Goal: Use online tool/utility: Utilize a website feature to perform a specific function

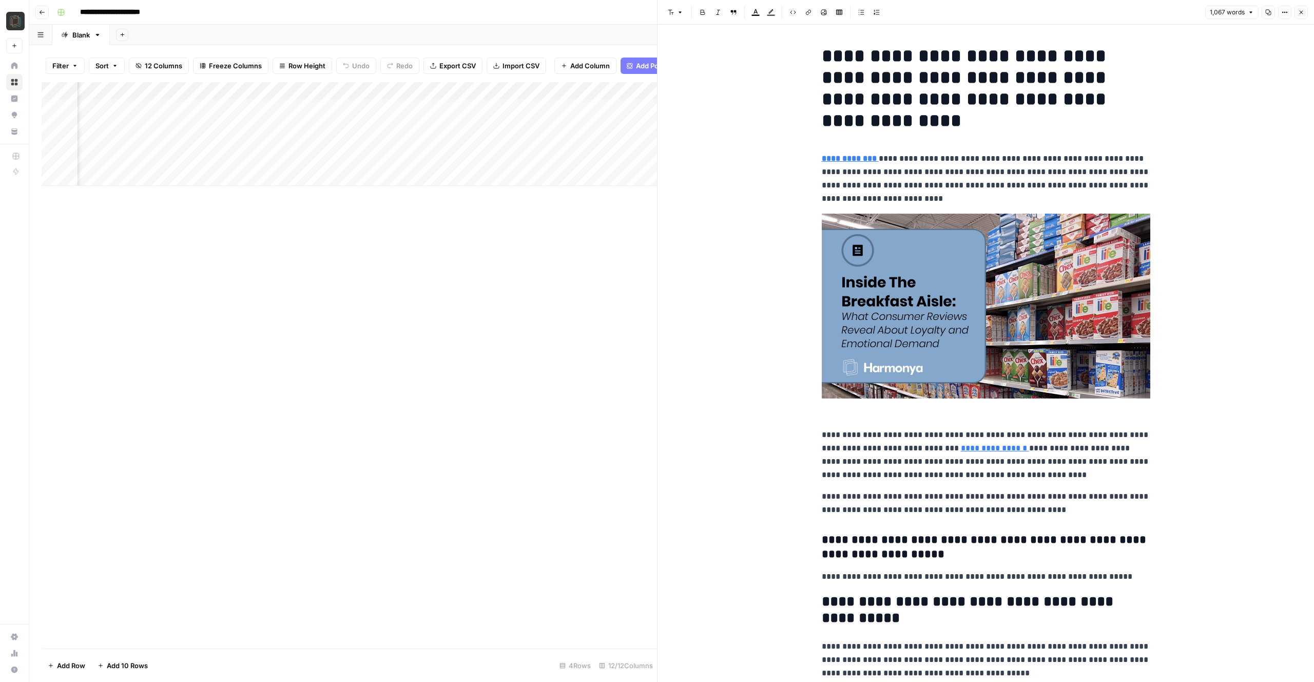
scroll to position [0, 525]
click at [1300, 11] on icon "button" at bounding box center [1301, 12] width 6 height 6
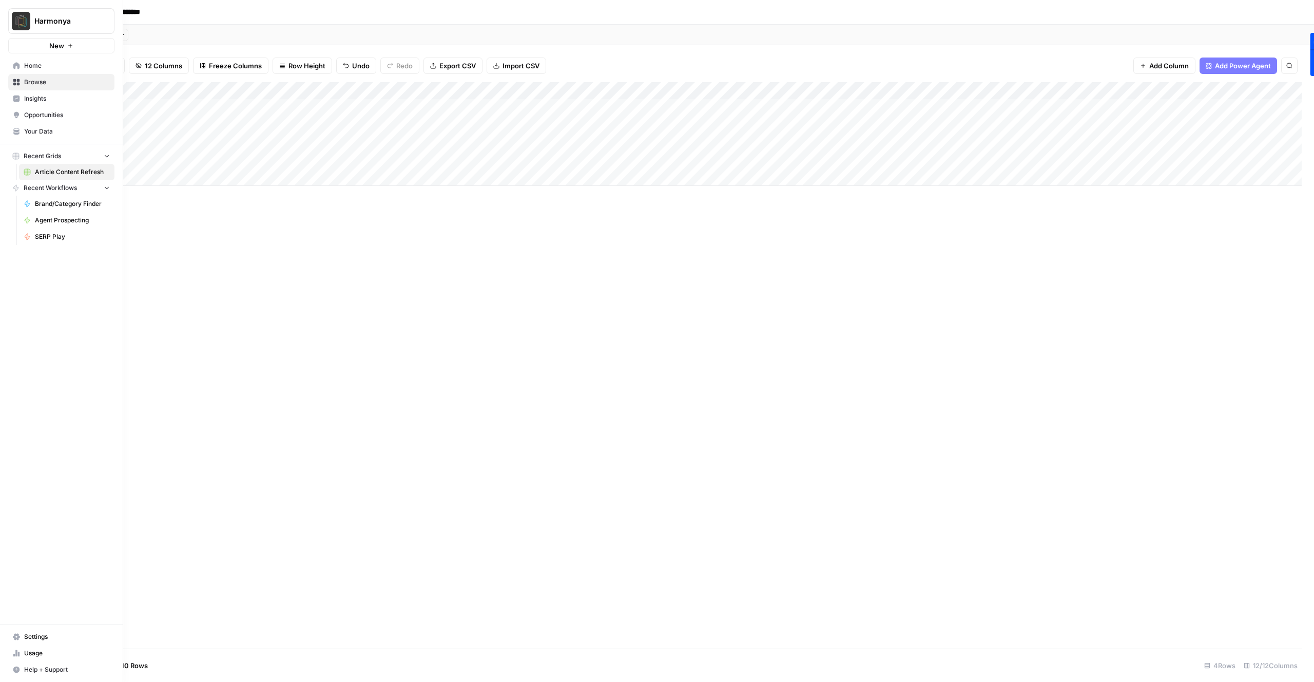
click at [35, 67] on span "Home" at bounding box center [67, 65] width 86 height 9
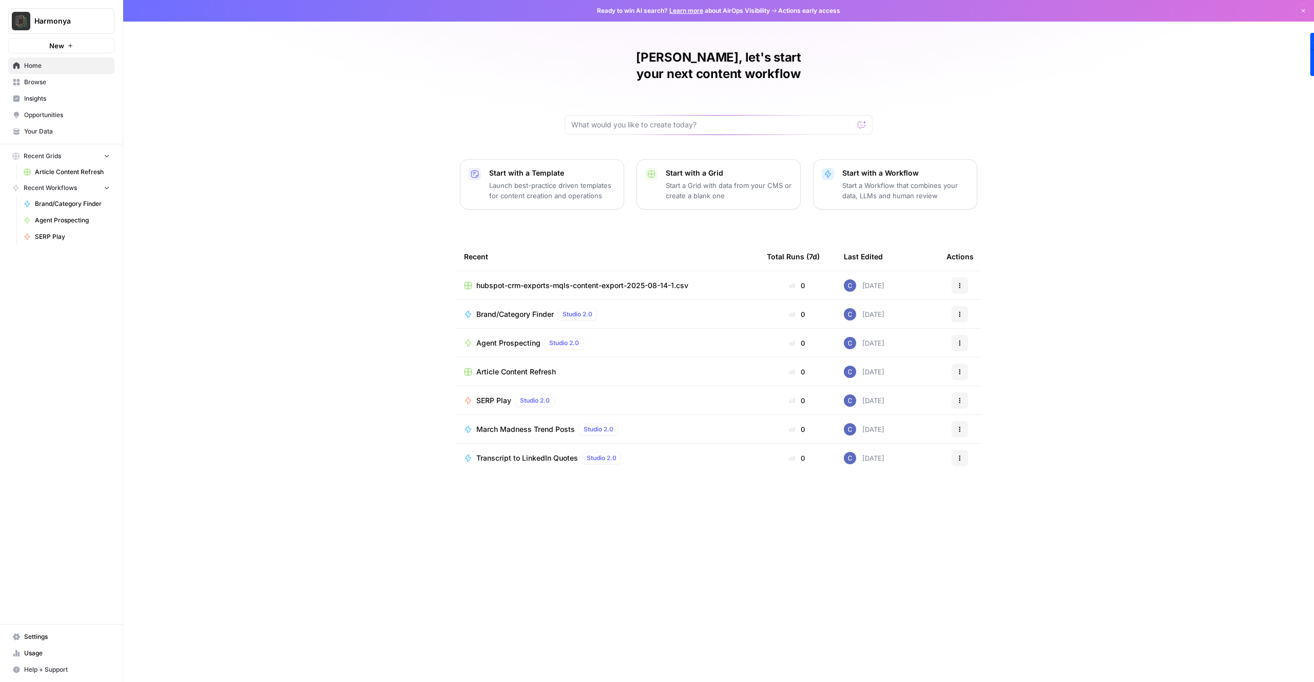
click at [384, 225] on div "Cory, let's start your next content workflow Start with a Template Launch best-…" at bounding box center [718, 341] width 1191 height 682
click at [494, 395] on span "SERP Play" at bounding box center [493, 400] width 35 height 10
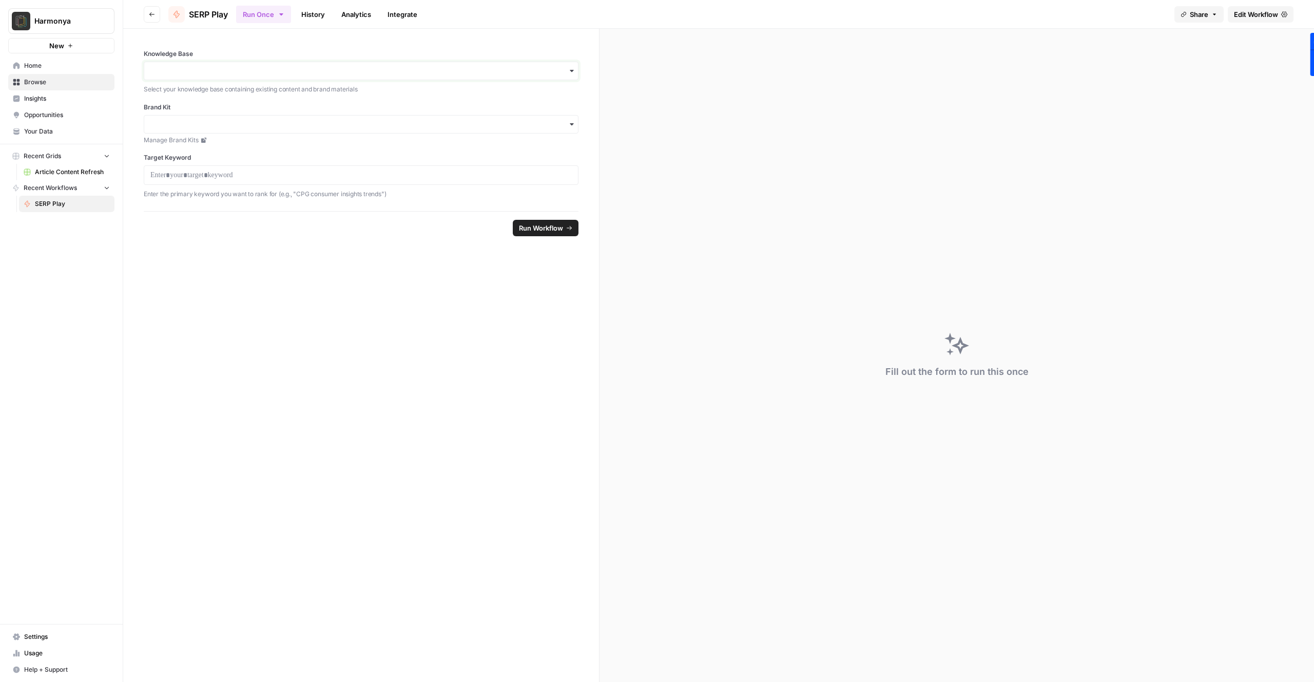
click at [470, 68] on input "Knowledge Base" at bounding box center [360, 71] width 421 height 10
click at [308, 331] on form "Knowledge Base Select your knowledge base containing existing content and brand…" at bounding box center [361, 355] width 476 height 653
click at [48, 132] on span "Your Data" at bounding box center [67, 131] width 86 height 9
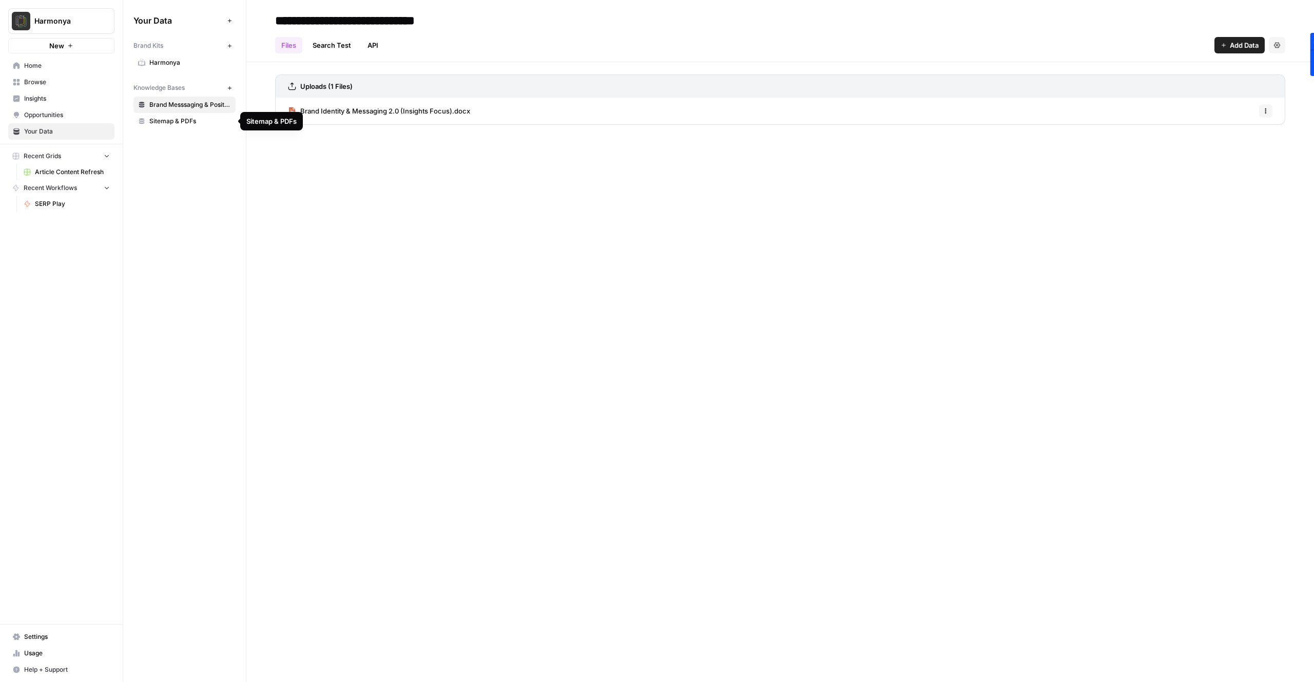
click at [183, 125] on span "Sitemap & PDFs" at bounding box center [190, 121] width 82 height 9
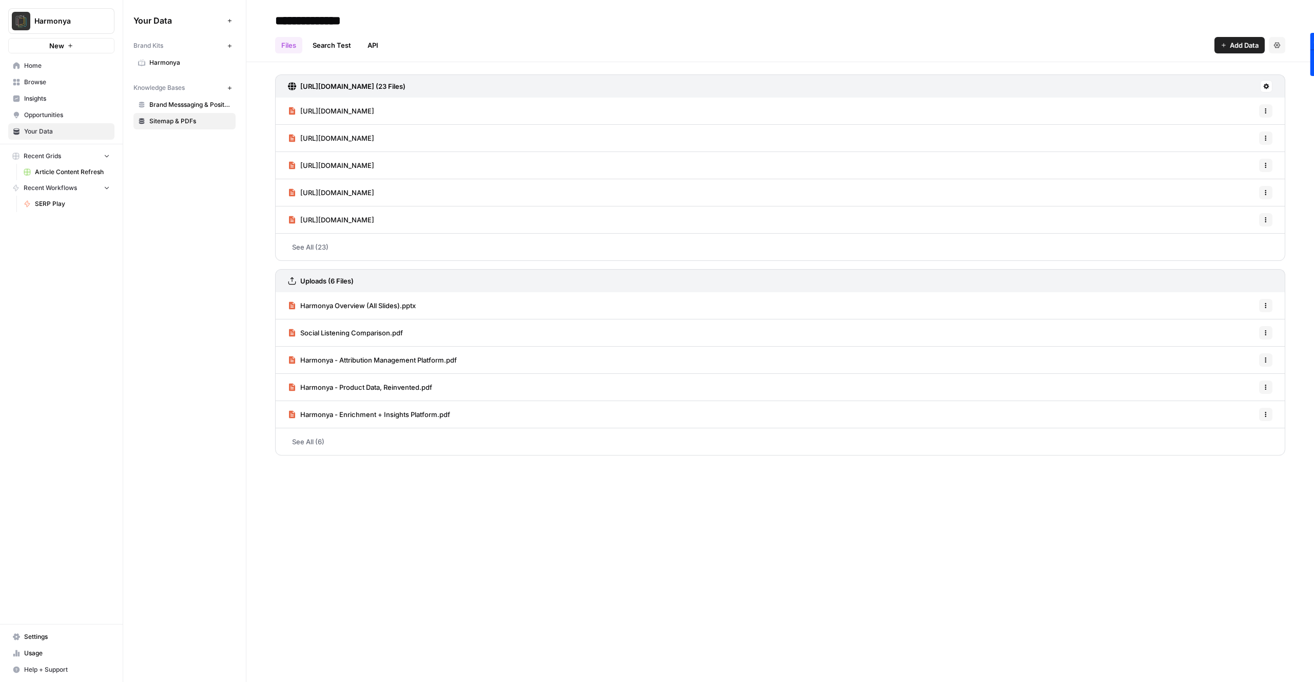
click at [1268, 84] on icon at bounding box center [1266, 86] width 6 height 6
click at [1223, 106] on span "Sync Data" at bounding box center [1226, 108] width 63 height 10
click at [326, 279] on h3 "Uploads (6 Files)" at bounding box center [326, 281] width 53 height 10
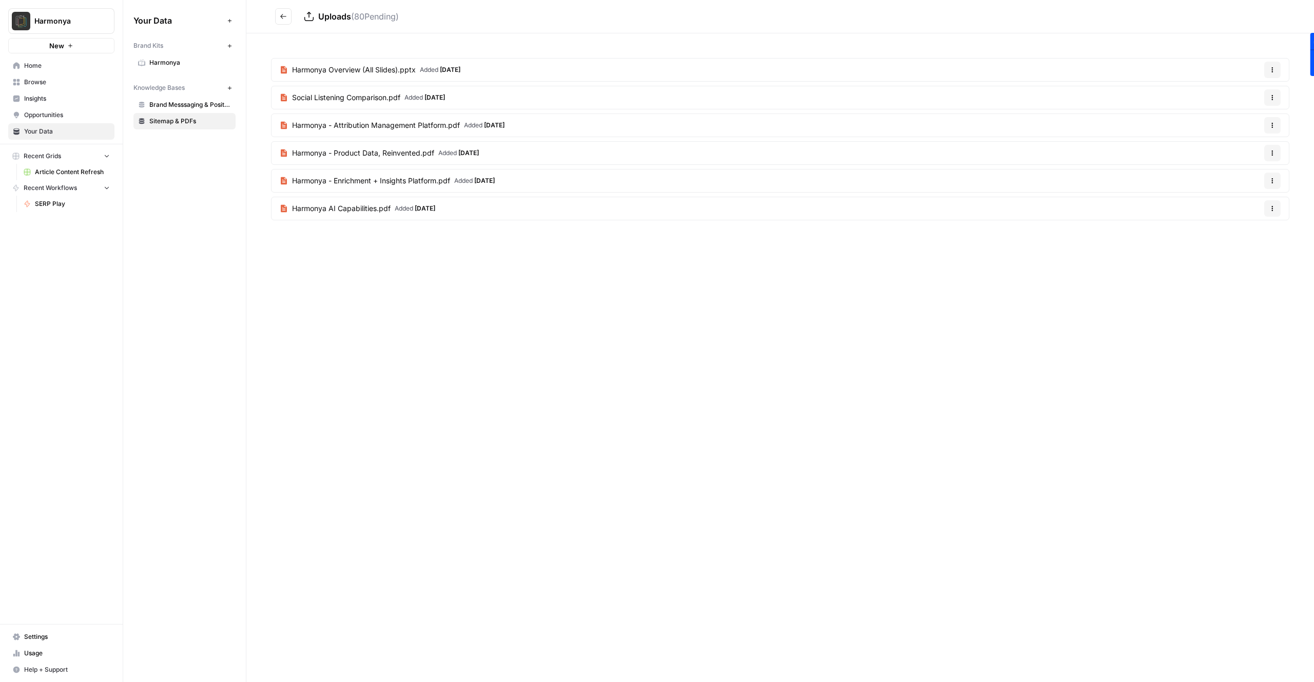
click at [284, 18] on icon "Go back" at bounding box center [283, 16] width 7 height 7
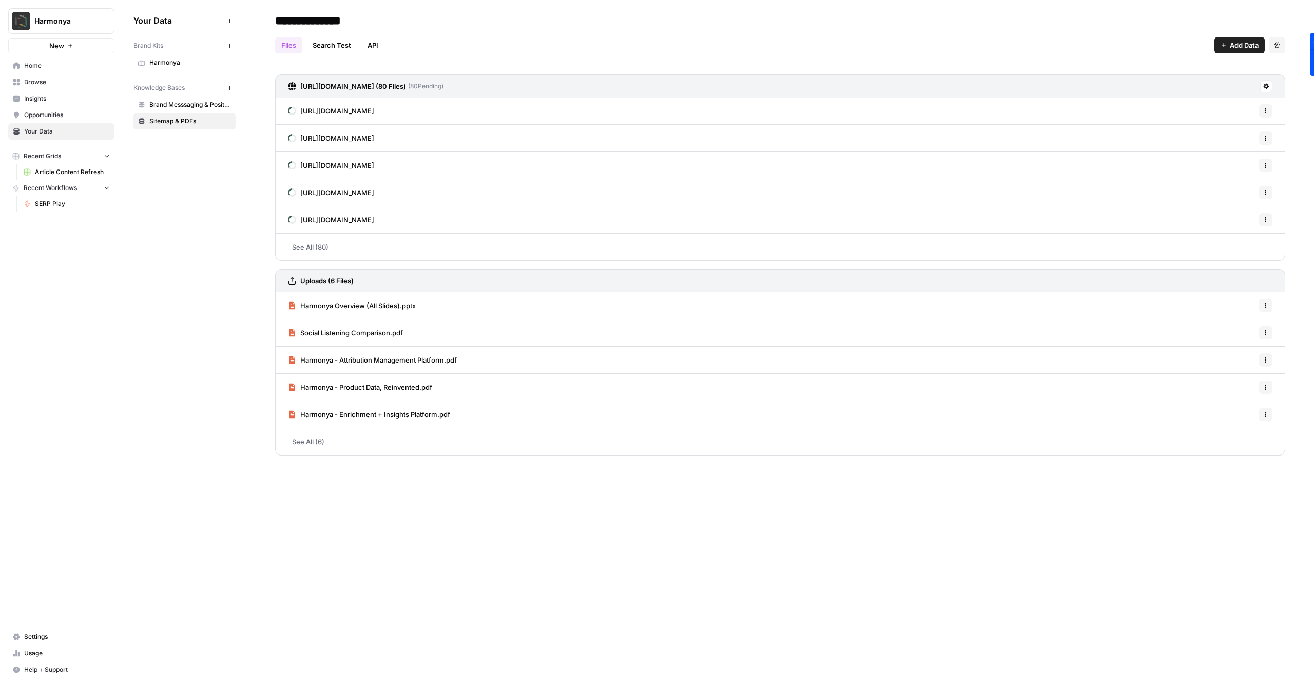
click at [1223, 43] on icon "button" at bounding box center [1224, 45] width 6 height 6
click at [1194, 68] on span "Upload Files" at bounding box center [1205, 69] width 93 height 10
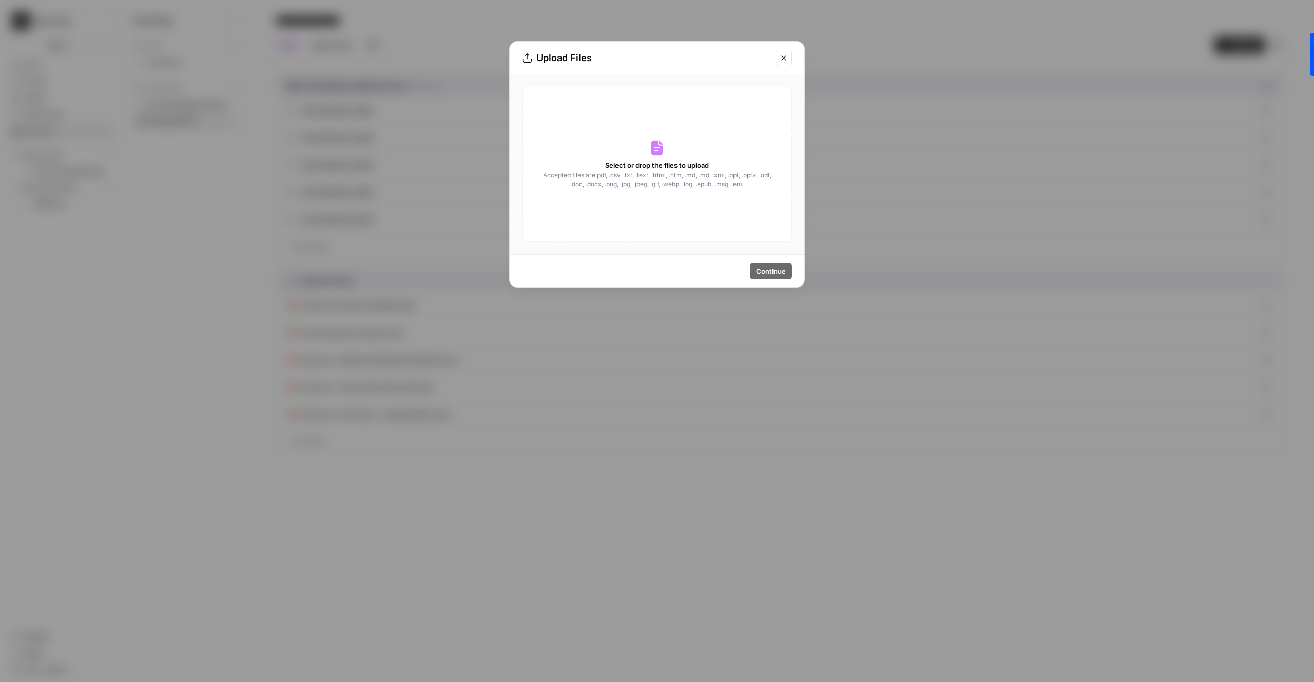
click at [648, 138] on div "Select or drop the files to upload Accepted files are .pdf, .csv, .txt, .text, …" at bounding box center [657, 164] width 270 height 155
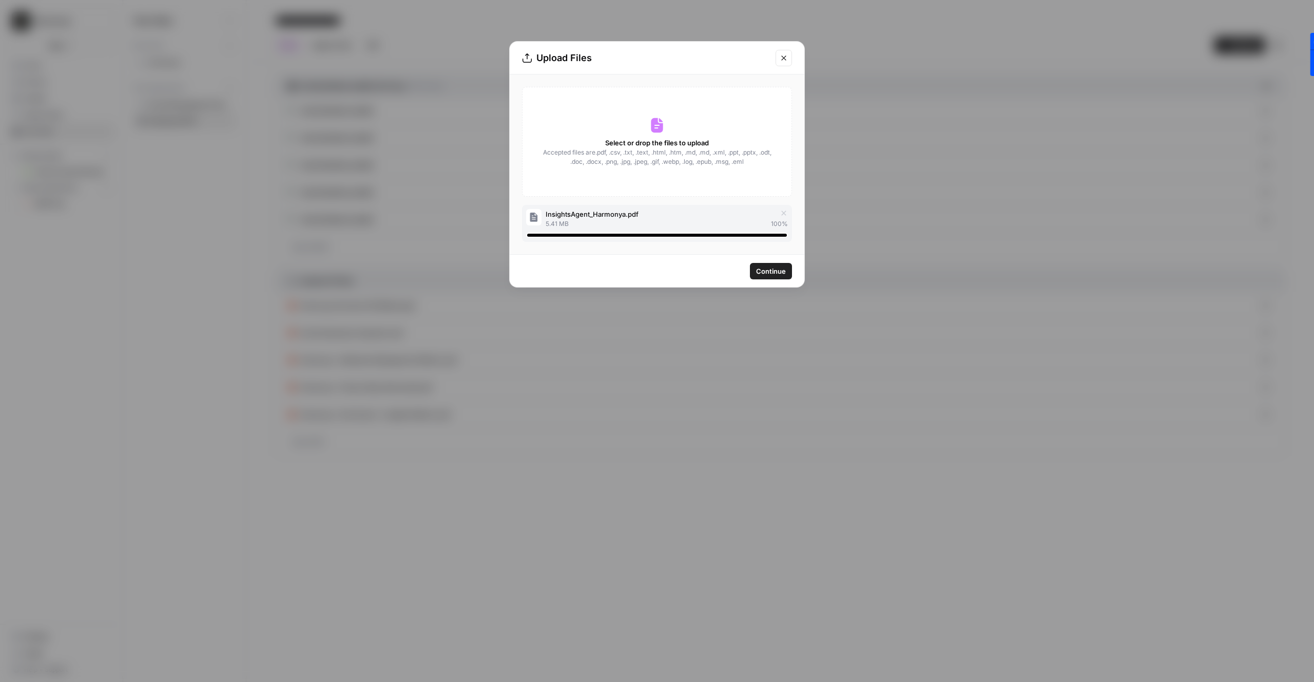
click at [766, 271] on span "Continue" at bounding box center [771, 271] width 30 height 10
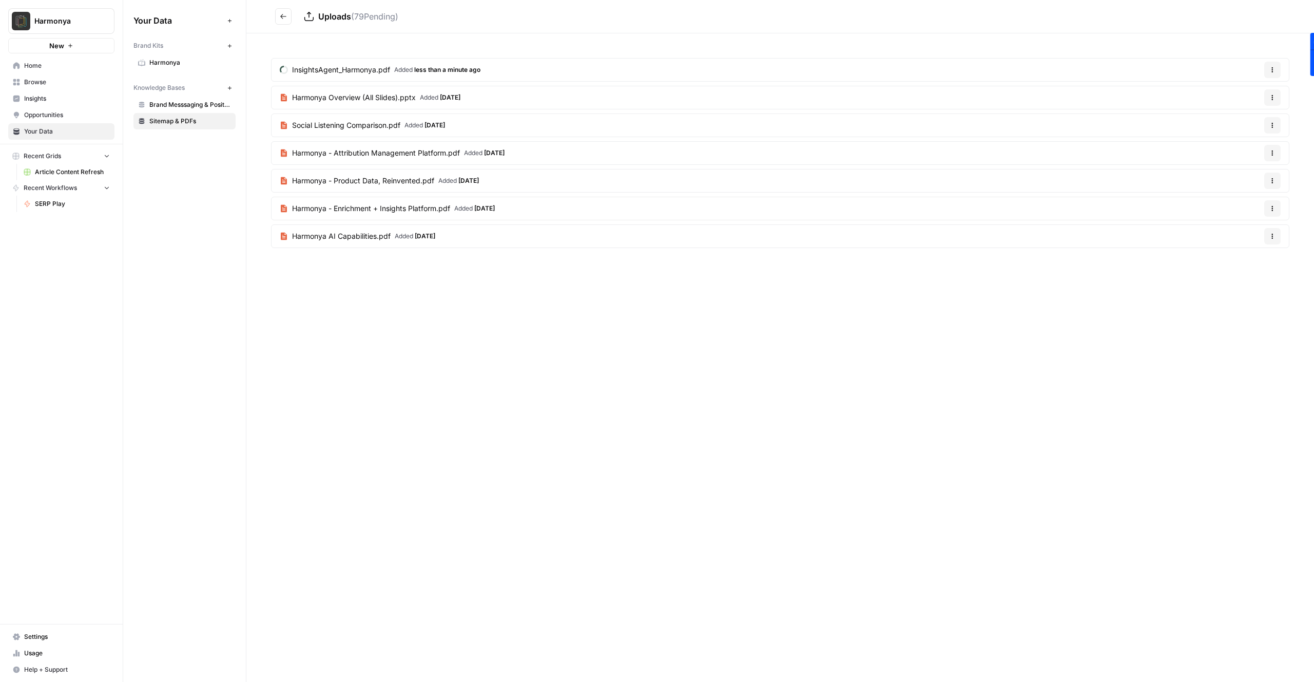
click at [281, 17] on icon "Go back" at bounding box center [283, 16] width 7 height 7
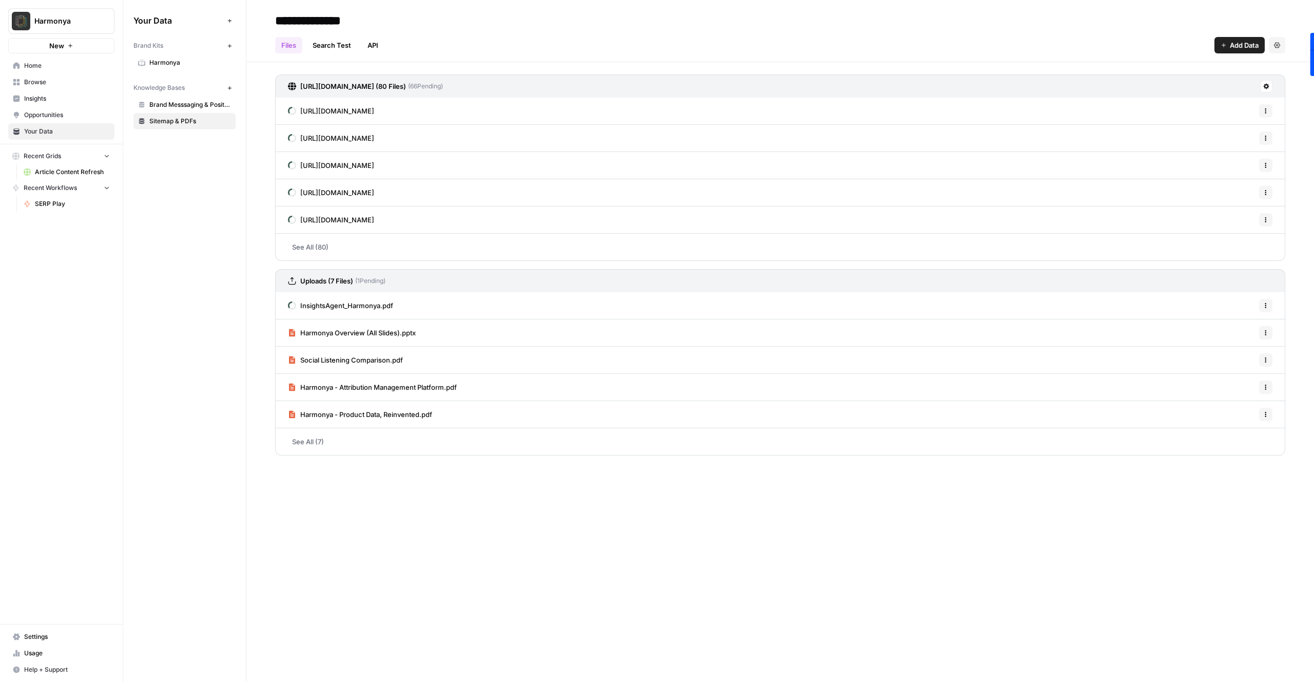
click at [1008, 33] on div "Files Search Test API Add Data Settings" at bounding box center [780, 41] width 1010 height 25
click at [62, 206] on span "SERP Play" at bounding box center [72, 203] width 75 height 9
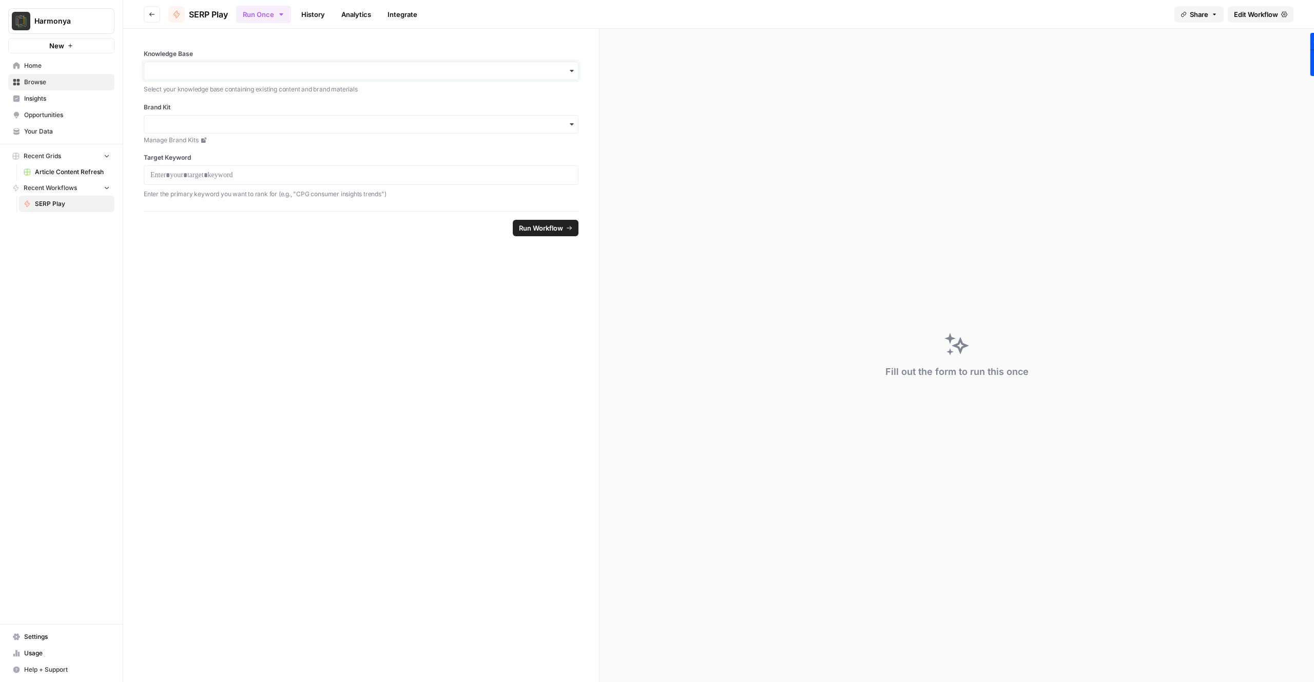
click at [330, 72] on input "Knowledge Base" at bounding box center [360, 71] width 421 height 10
click at [319, 100] on div "Sitemap & PDFs ID: 4821" at bounding box center [361, 104] width 426 height 31
click at [310, 124] on input "Brand Kit" at bounding box center [360, 124] width 421 height 10
click at [294, 144] on div "Harmonya" at bounding box center [361, 152] width 434 height 20
click at [202, 140] on icon at bounding box center [203, 140] width 5 height 5
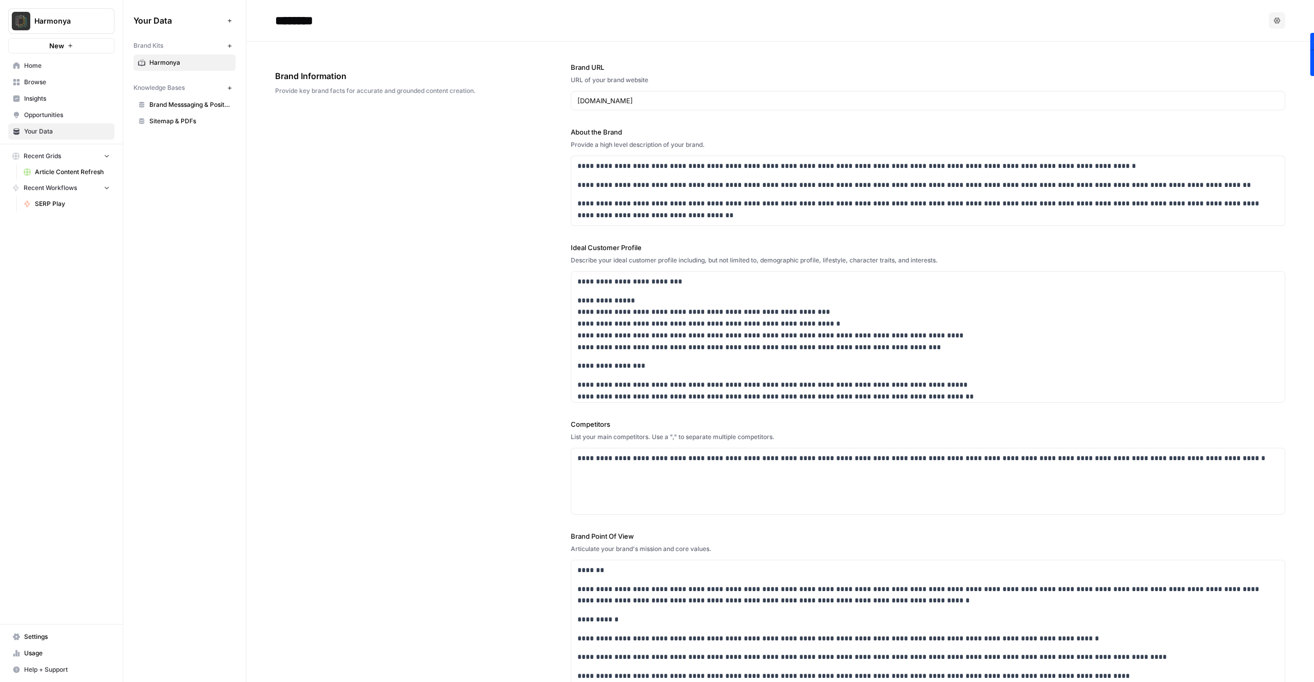
click at [53, 202] on span "SERP Play" at bounding box center [72, 203] width 75 height 9
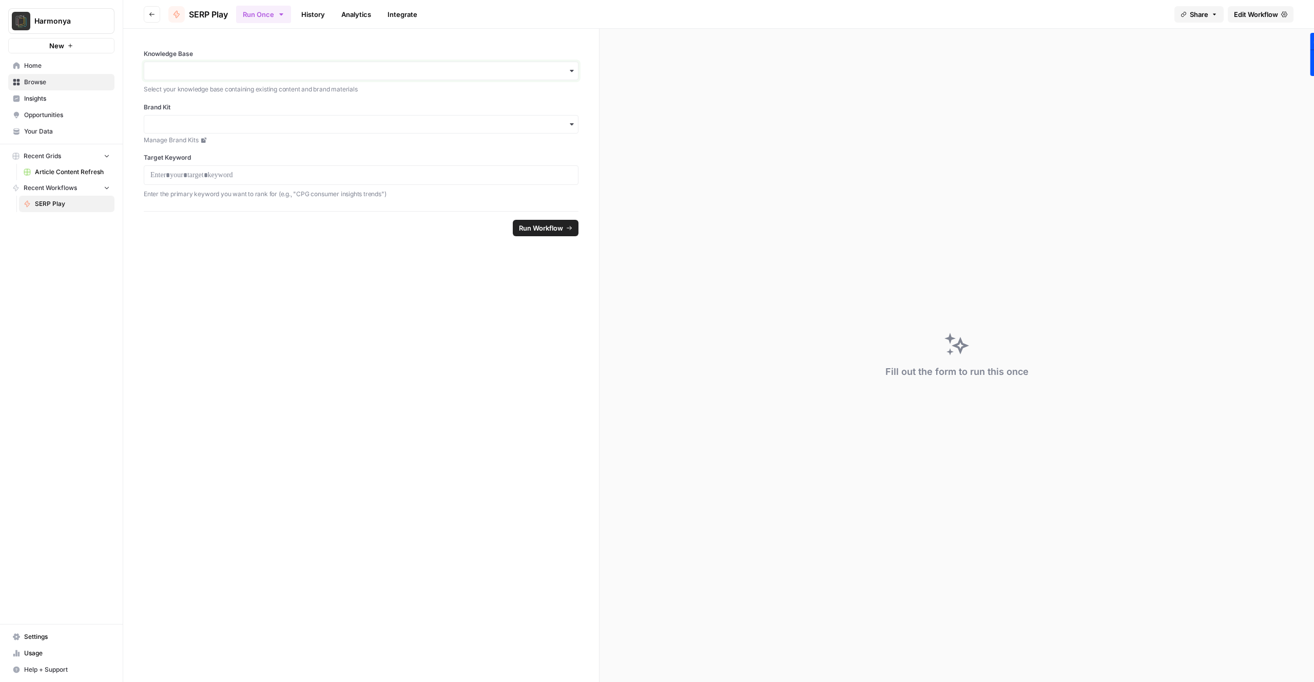
click at [211, 72] on input "Knowledge Base" at bounding box center [360, 71] width 421 height 10
click at [211, 102] on span "Sitemap & PDFs" at bounding box center [194, 99] width 55 height 10
click at [211, 121] on input "Brand Kit" at bounding box center [360, 124] width 421 height 10
click at [214, 149] on div "Harmonya" at bounding box center [361, 152] width 434 height 20
click at [216, 174] on p at bounding box center [360, 175] width 421 height 10
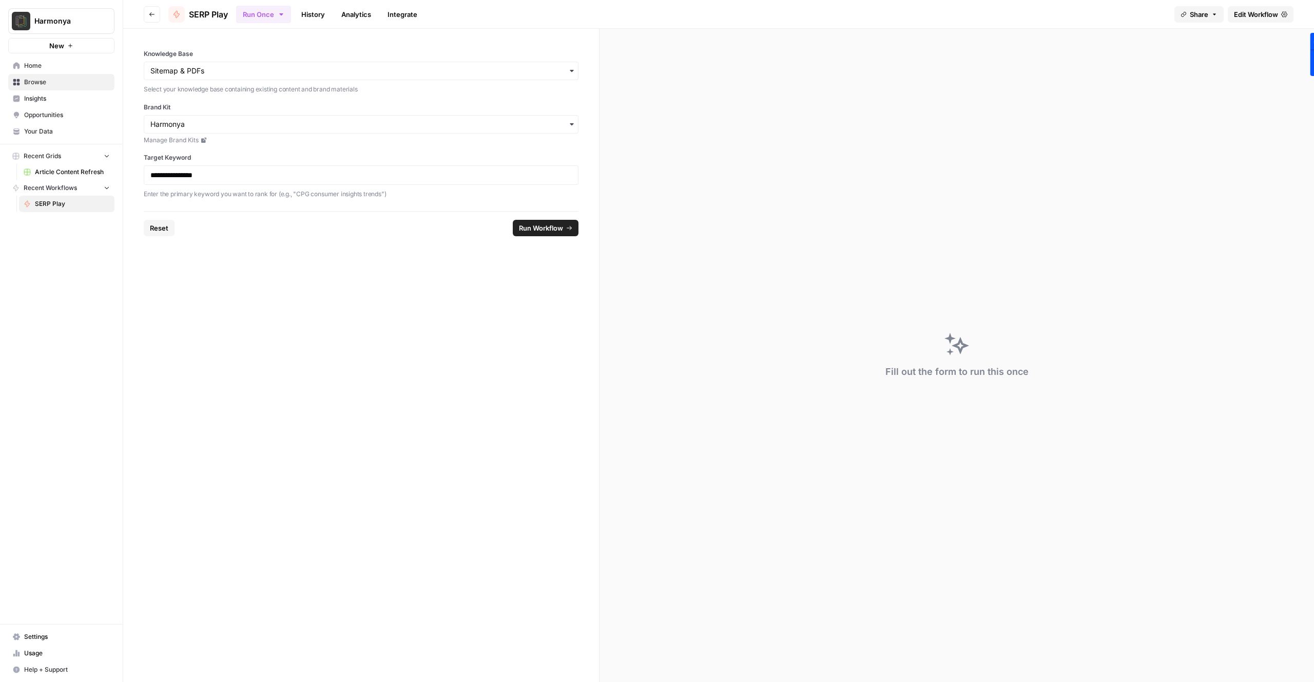
click at [530, 229] on span "Run Workflow" at bounding box center [541, 228] width 44 height 10
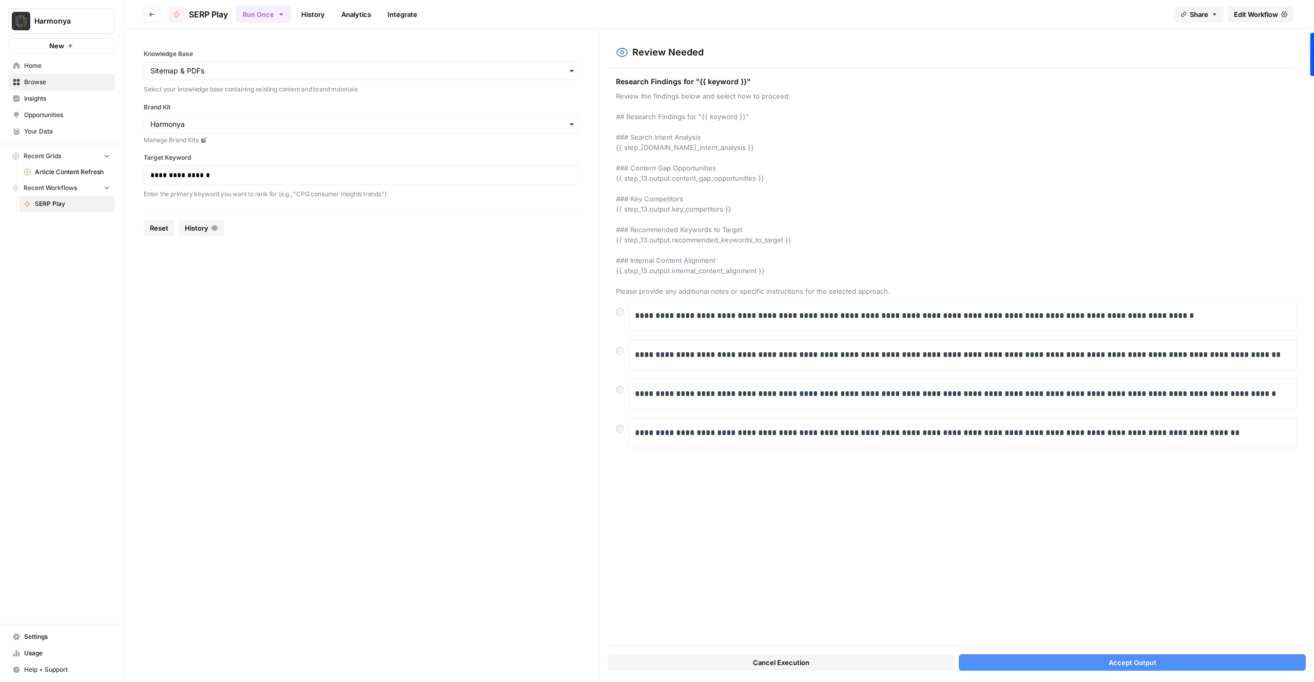
click at [1076, 660] on button "Accept Output" at bounding box center [1132, 662] width 347 height 16
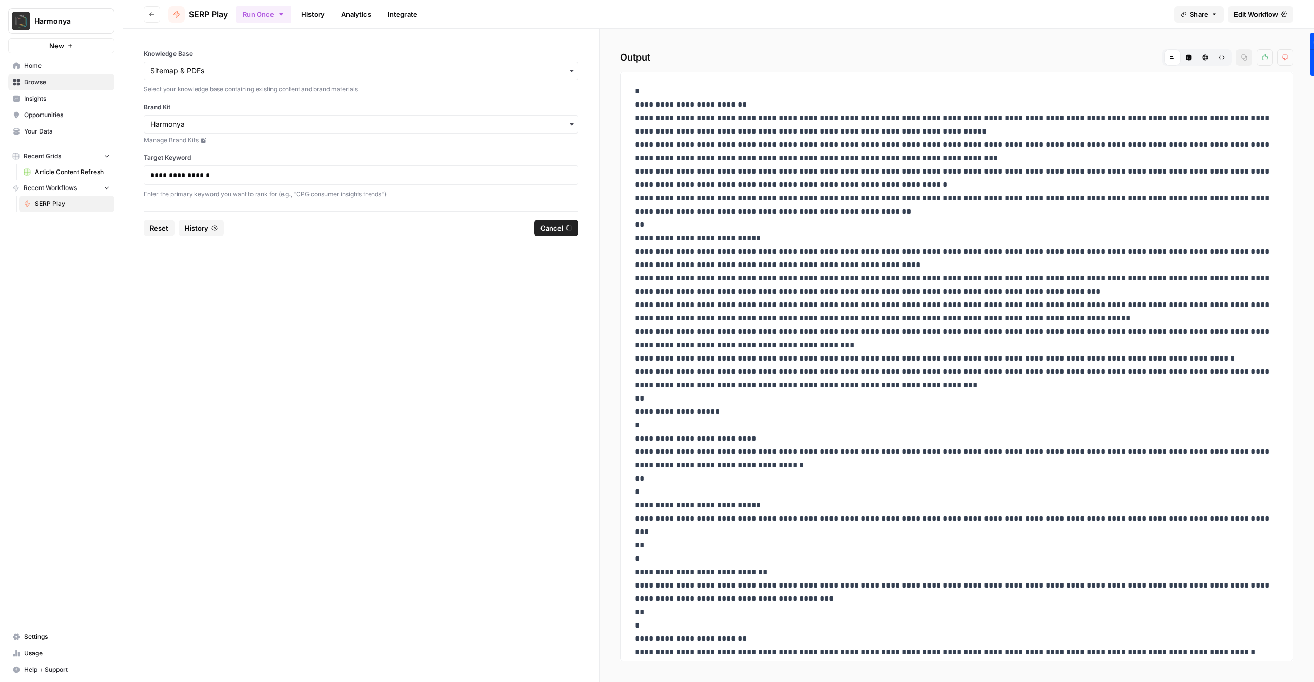
click at [508, 300] on form "**********" at bounding box center [361, 355] width 476 height 653
click at [1189, 56] on icon "button" at bounding box center [1189, 58] width 6 height 6
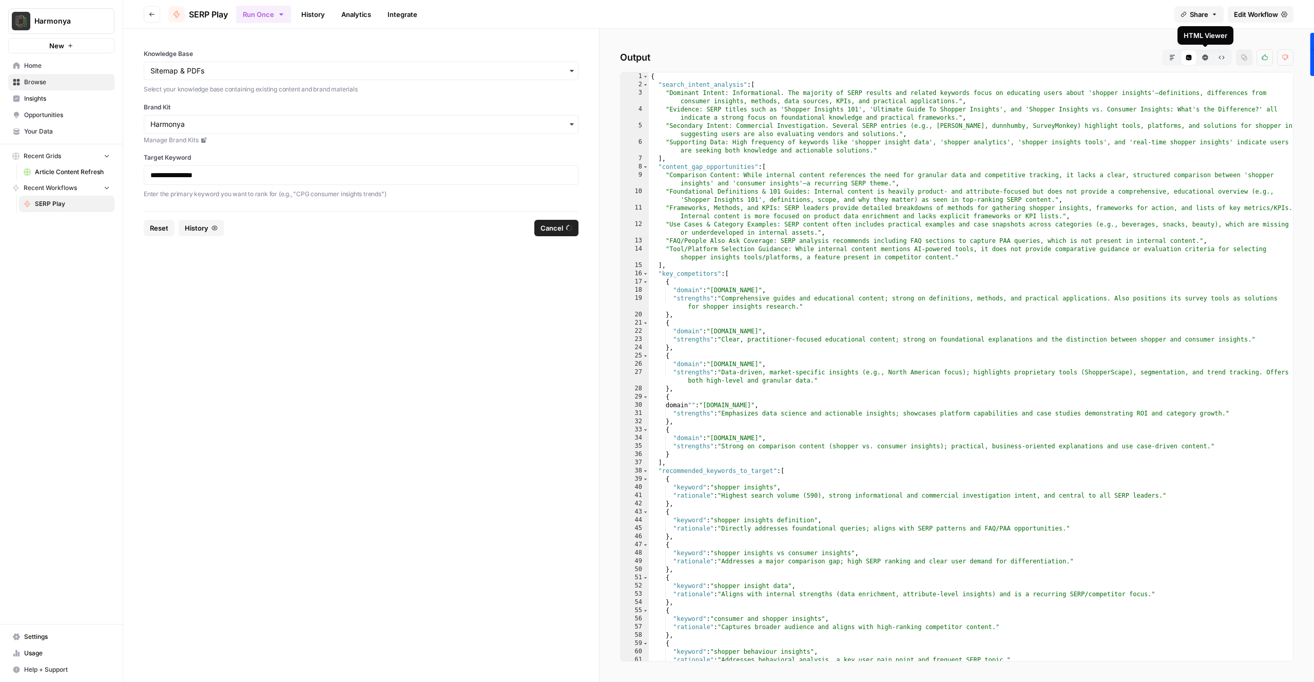
click at [1206, 56] on icon "button" at bounding box center [1206, 58] width 6 height 6
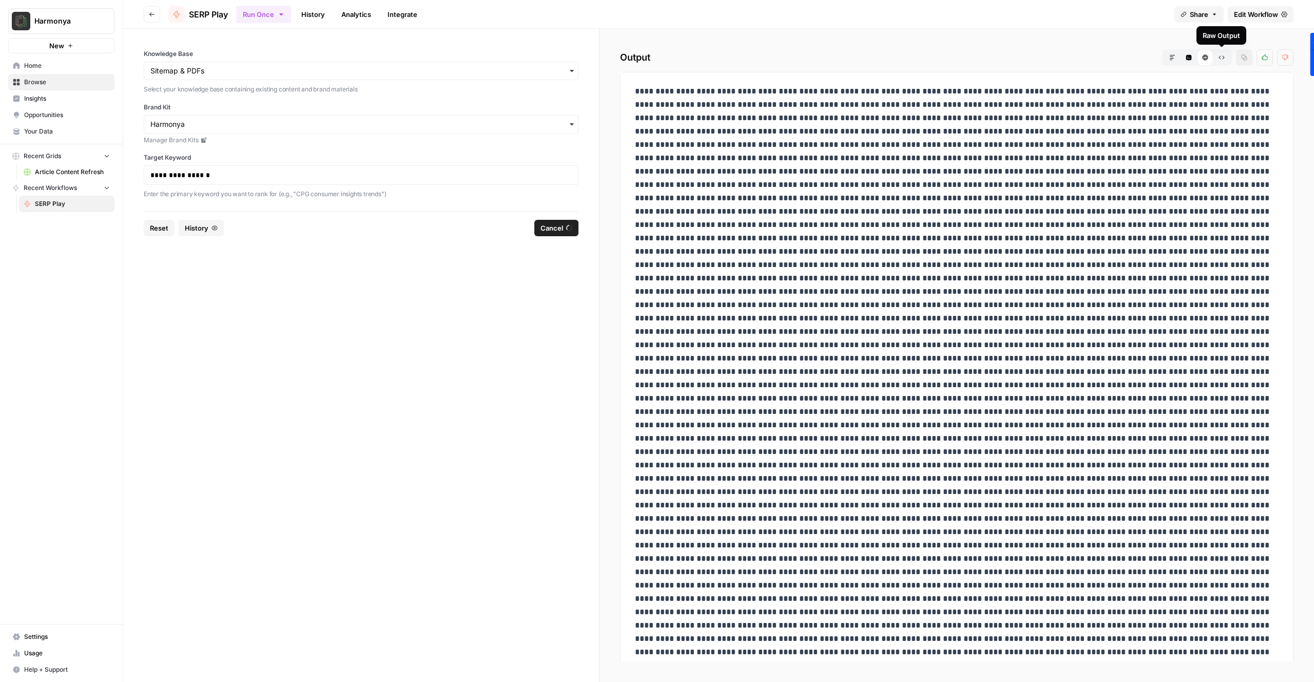
click at [1219, 56] on icon "button" at bounding box center [1222, 57] width 6 height 6
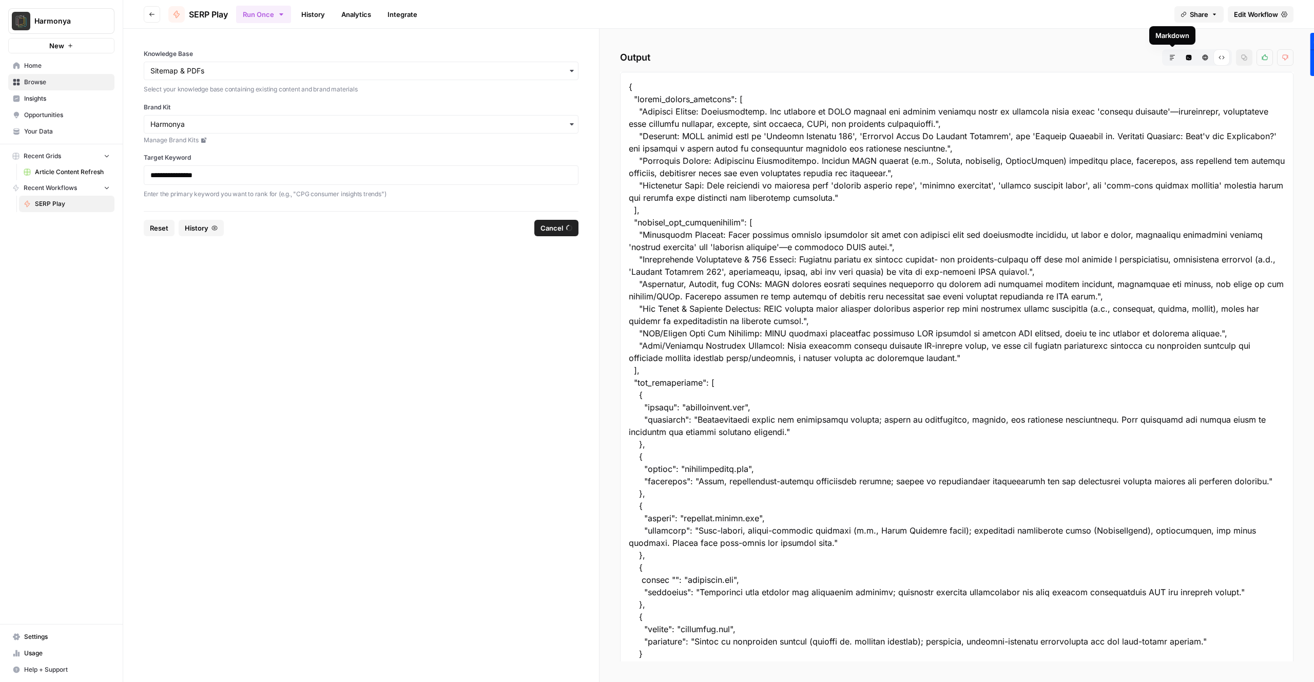
click at [1174, 59] on icon "button" at bounding box center [1172, 57] width 6 height 6
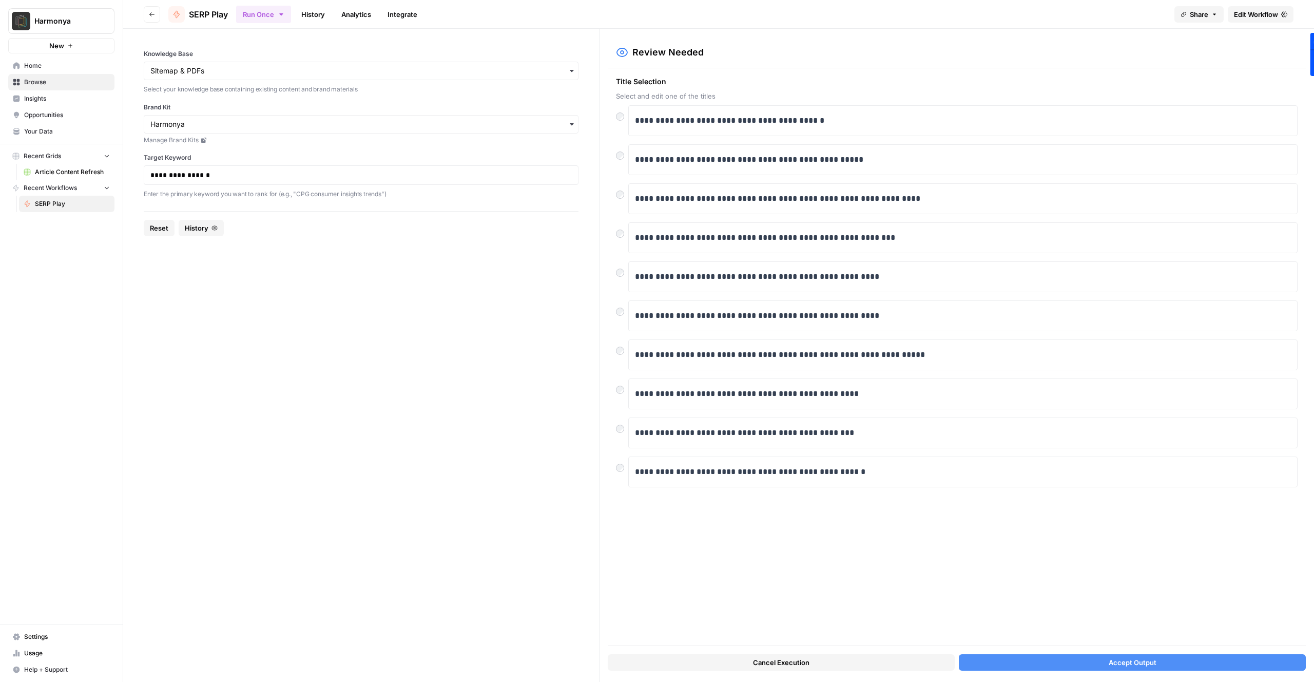
click at [1087, 658] on button "Accept Output" at bounding box center [1132, 662] width 347 height 16
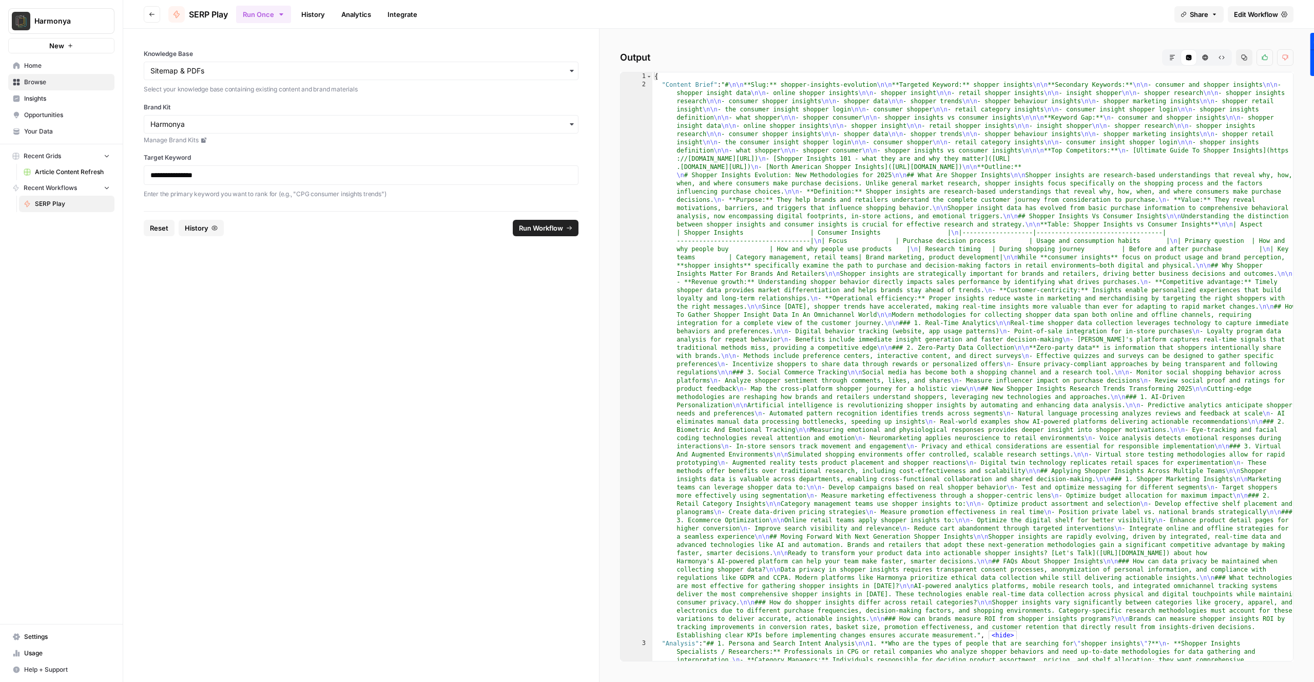
click at [1042, 55] on h2 "Output Markdown Code Editor HTML Viewer Raw Output Copy Thumbs up Thumbs down" at bounding box center [956, 57] width 673 height 16
click at [1167, 55] on button "Markdown" at bounding box center [1172, 57] width 16 height 16
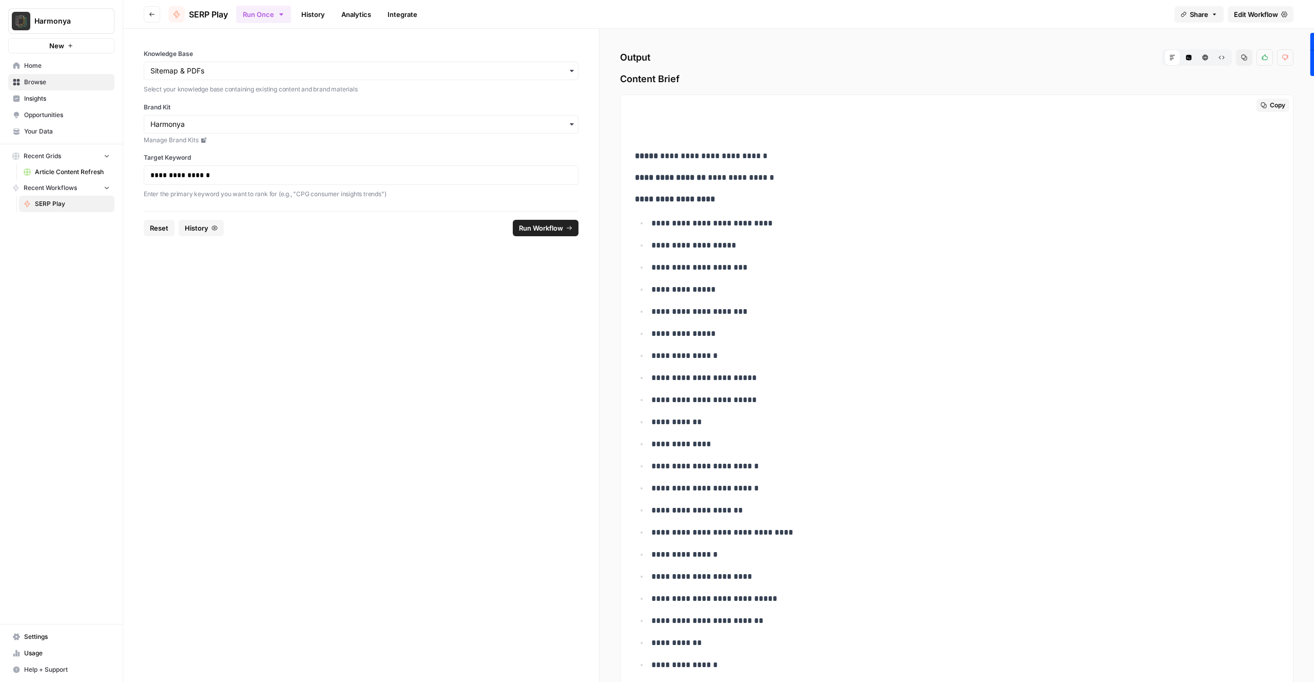
click at [1269, 108] on button "Copy" at bounding box center [1273, 105] width 33 height 13
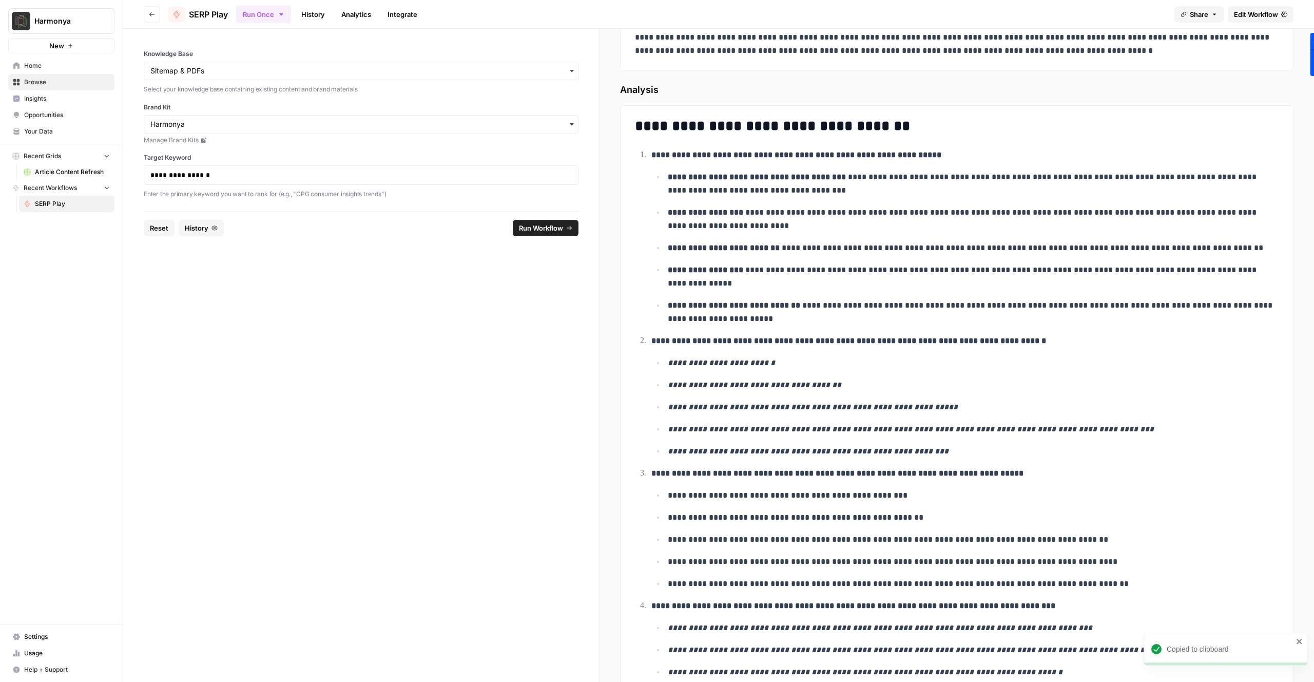
scroll to position [3844, 0]
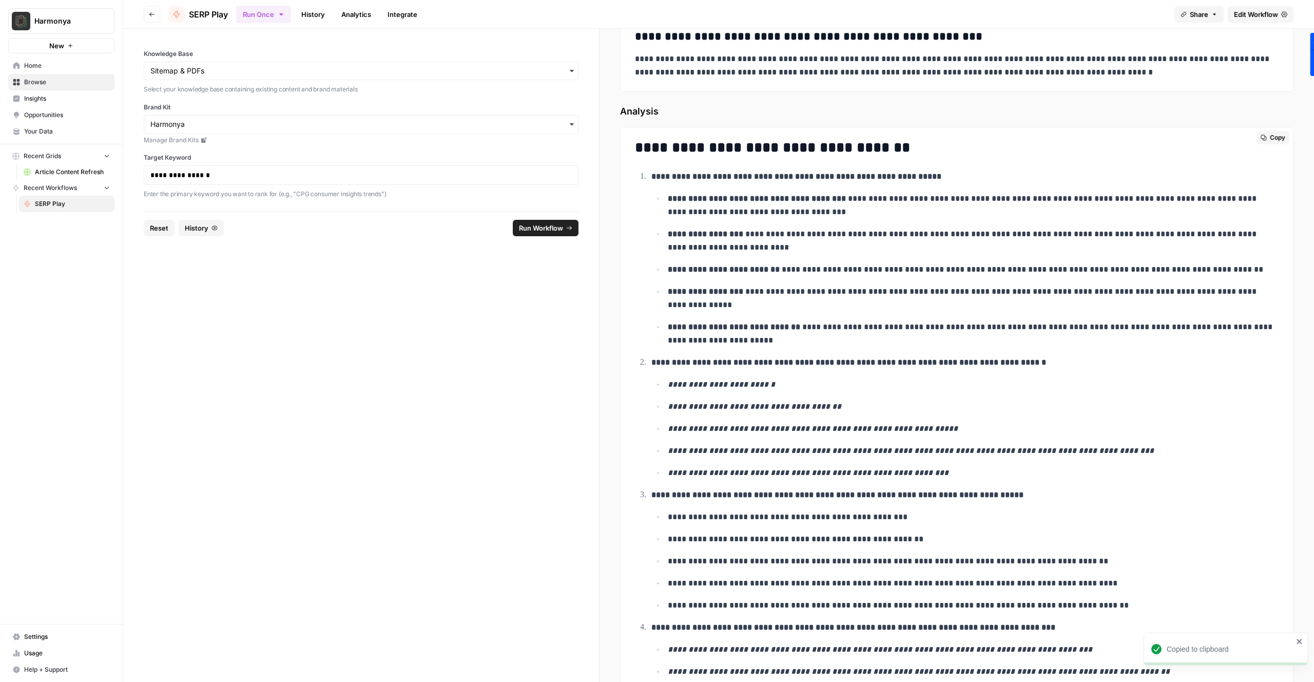
click at [1274, 139] on span "Copy" at bounding box center [1277, 137] width 15 height 9
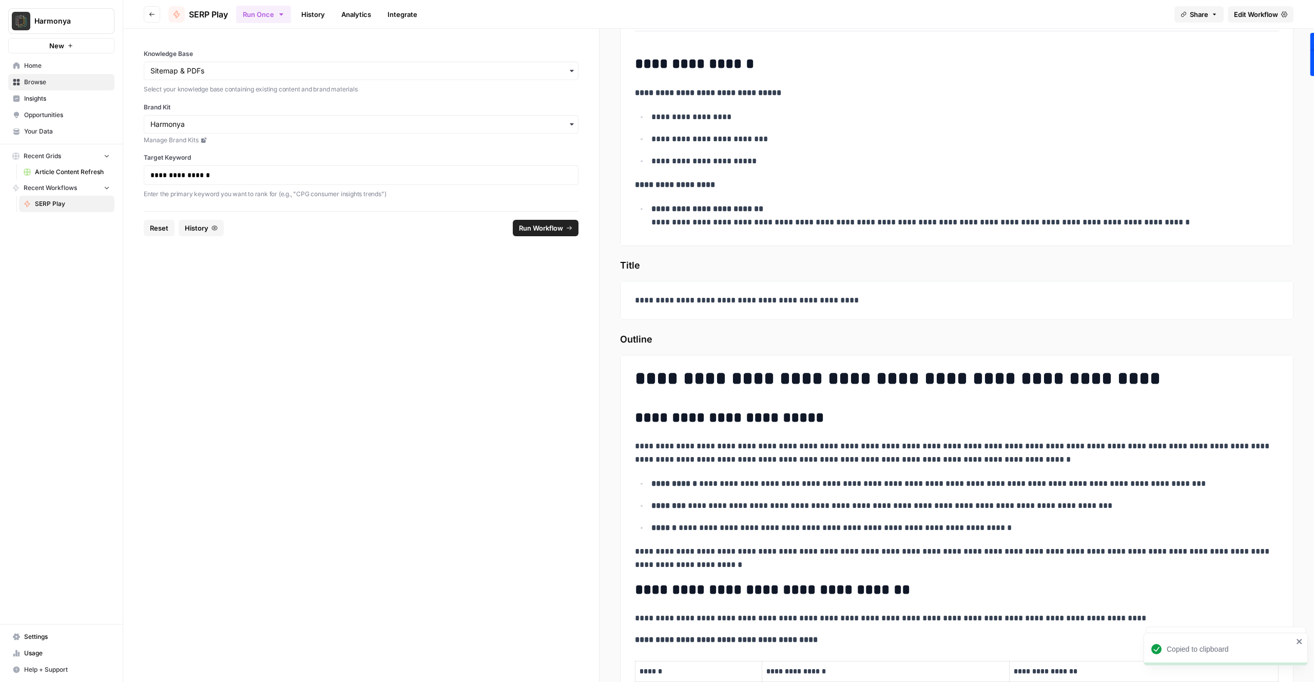
scroll to position [11592, 0]
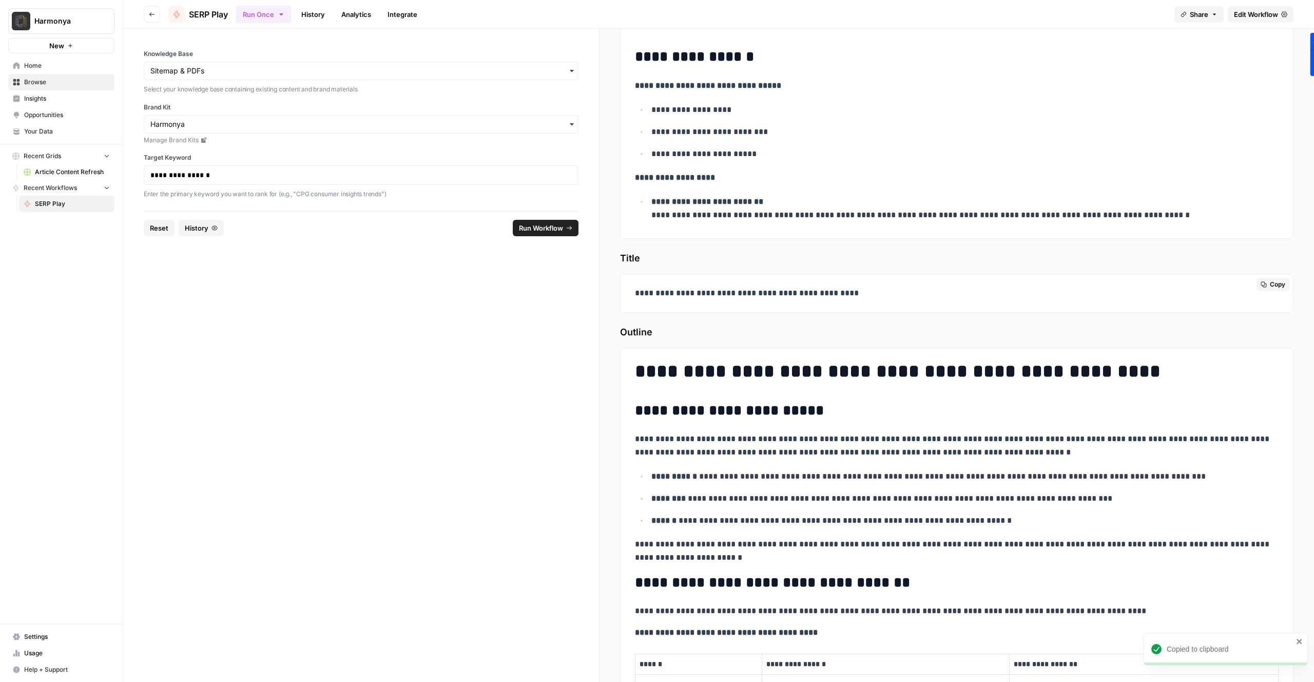
click at [1266, 286] on icon "button" at bounding box center [1264, 284] width 6 height 6
click at [1272, 362] on span "Copy" at bounding box center [1277, 358] width 15 height 9
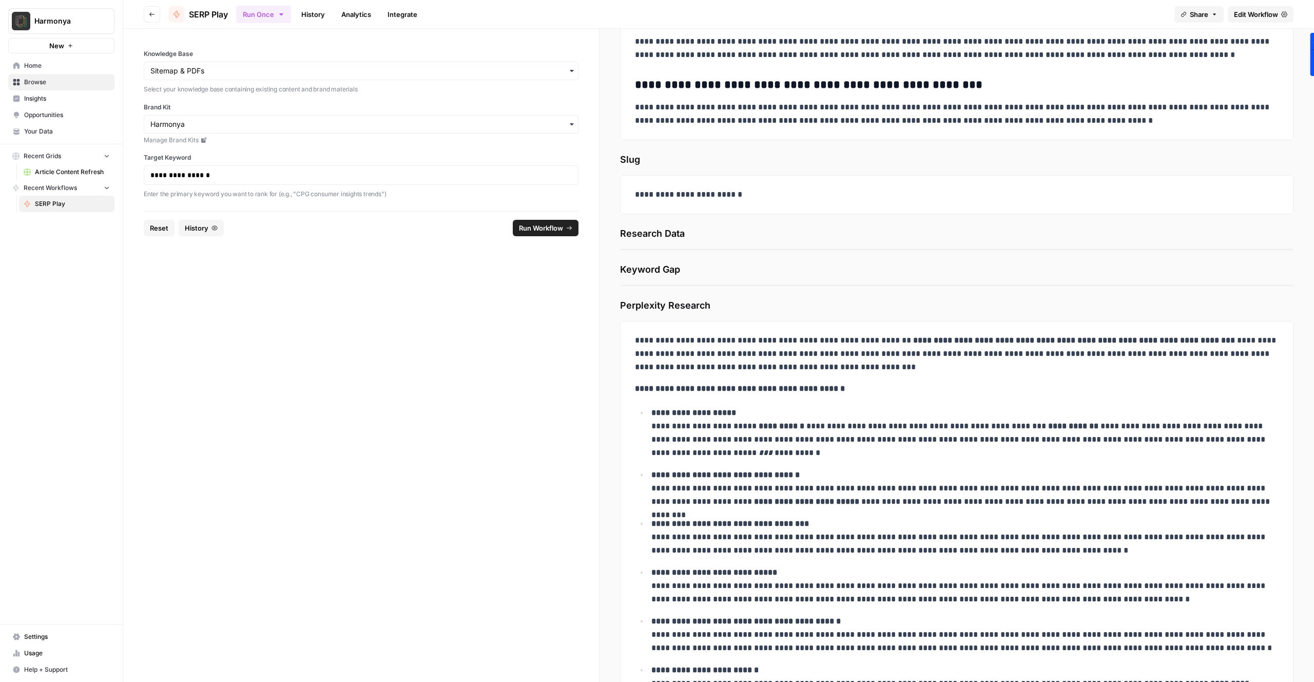
scroll to position [14437, 0]
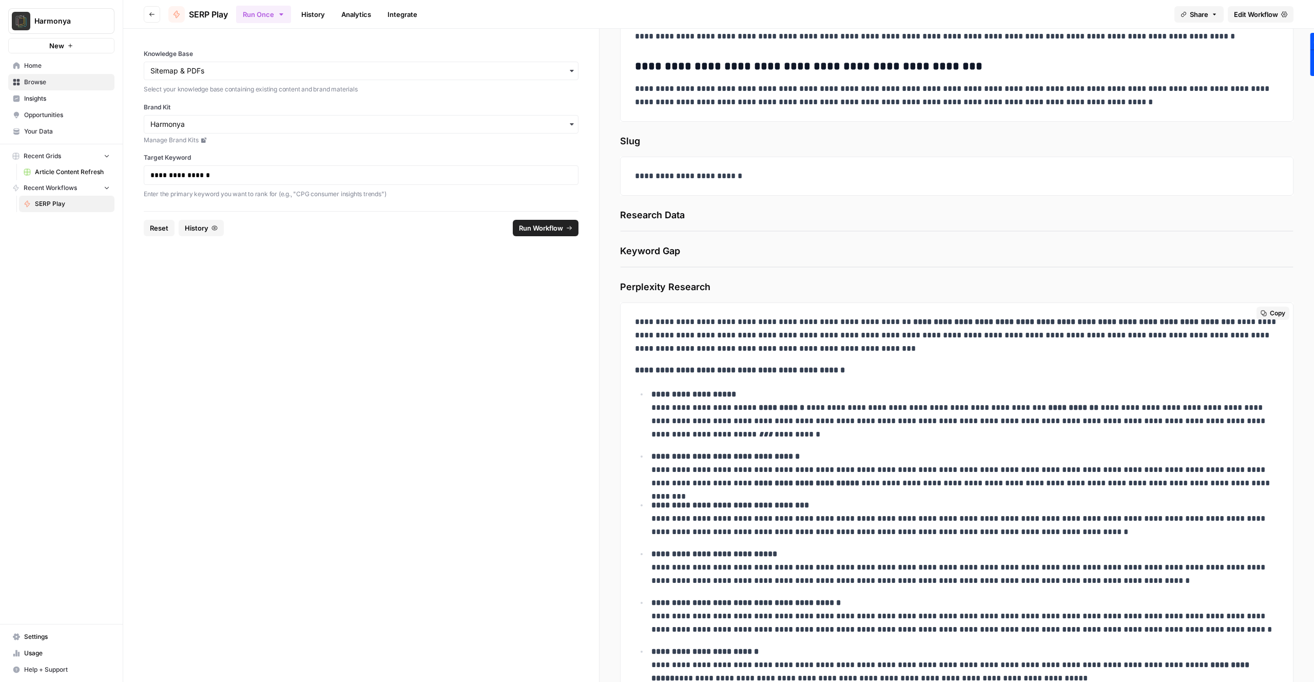
click at [1275, 315] on span "Copy" at bounding box center [1277, 312] width 15 height 9
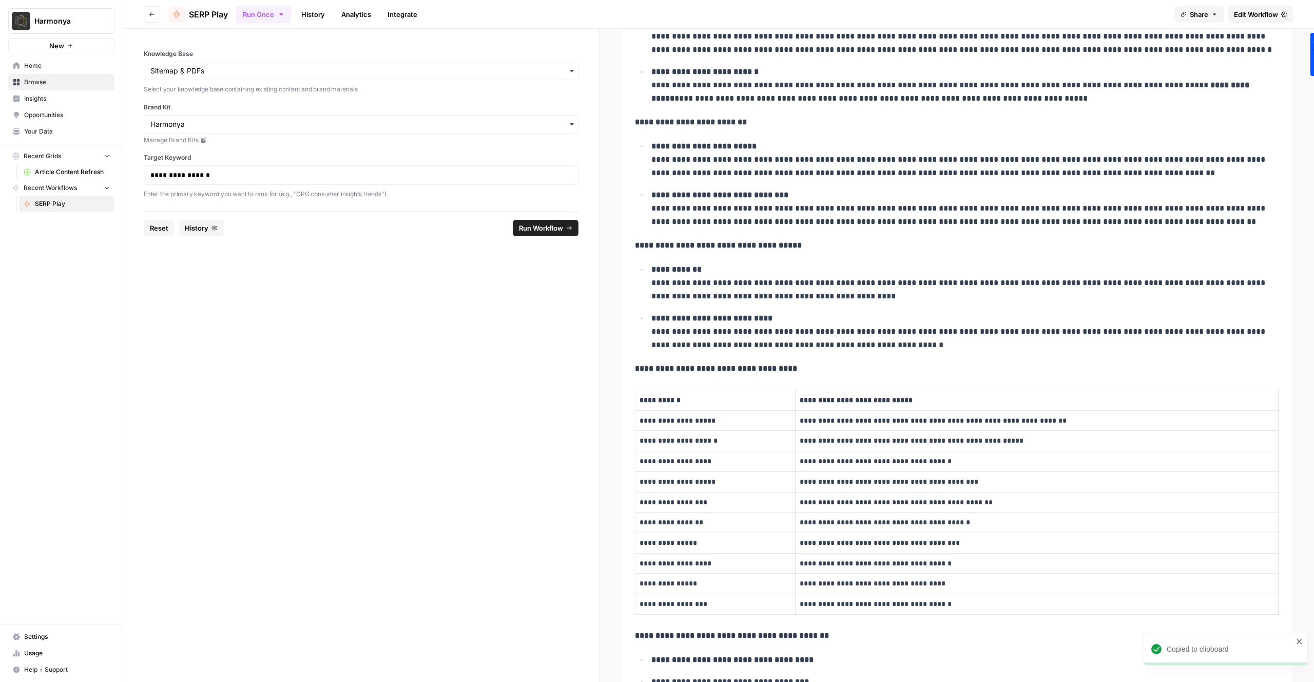
scroll to position [15142, 0]
